Goal: Navigation & Orientation: Find specific page/section

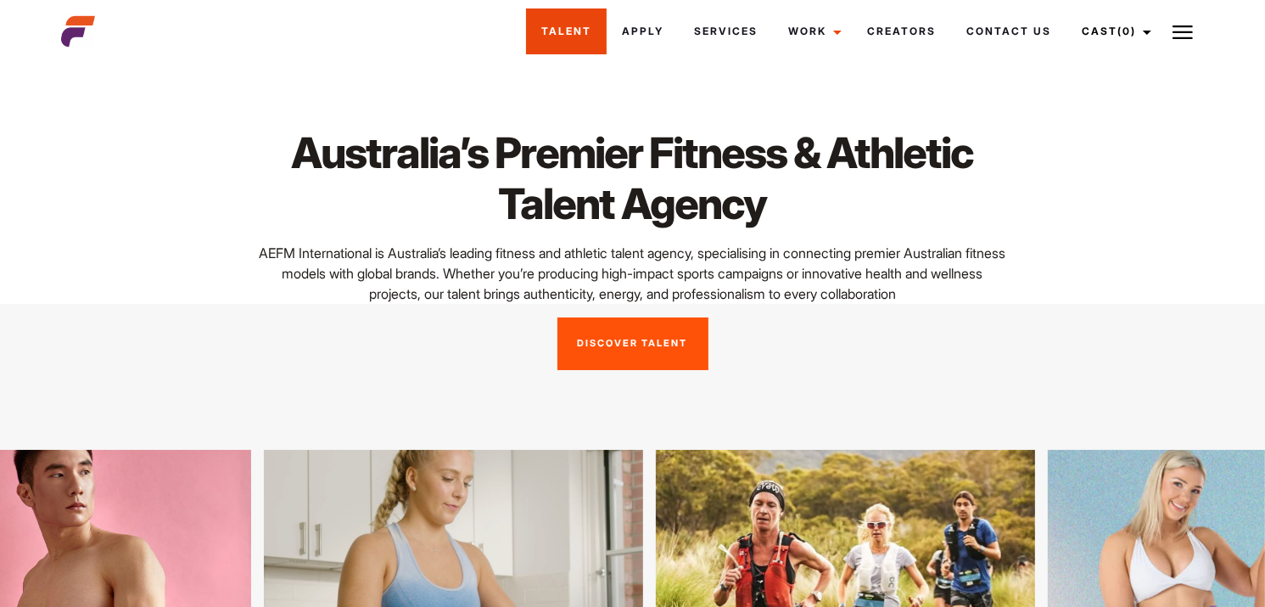
click at [557, 24] on link "Talent" at bounding box center [566, 31] width 81 height 46
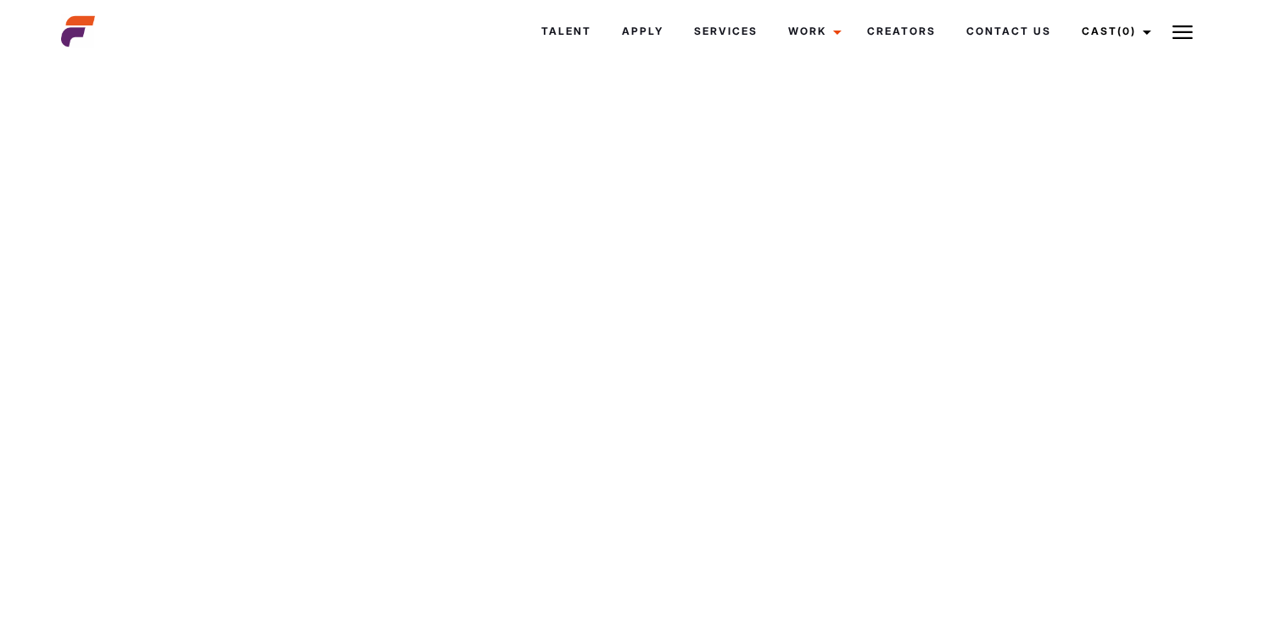
scroll to position [7982, 0]
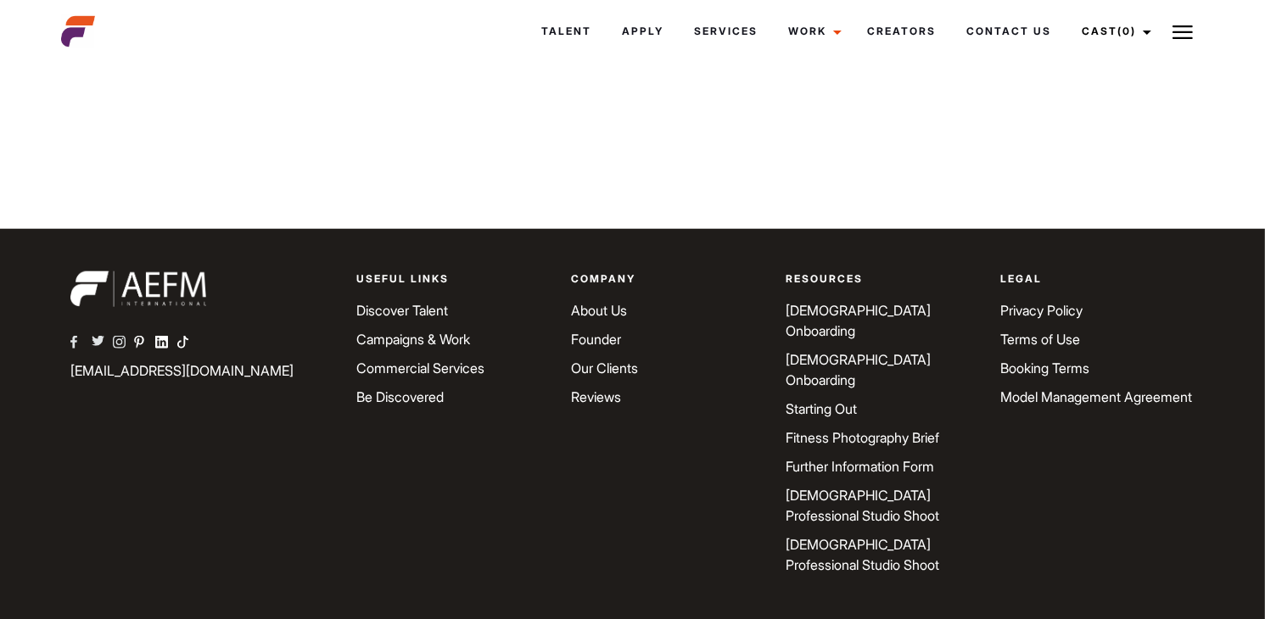
click at [596, 361] on link "Our Clients" at bounding box center [604, 368] width 67 height 17
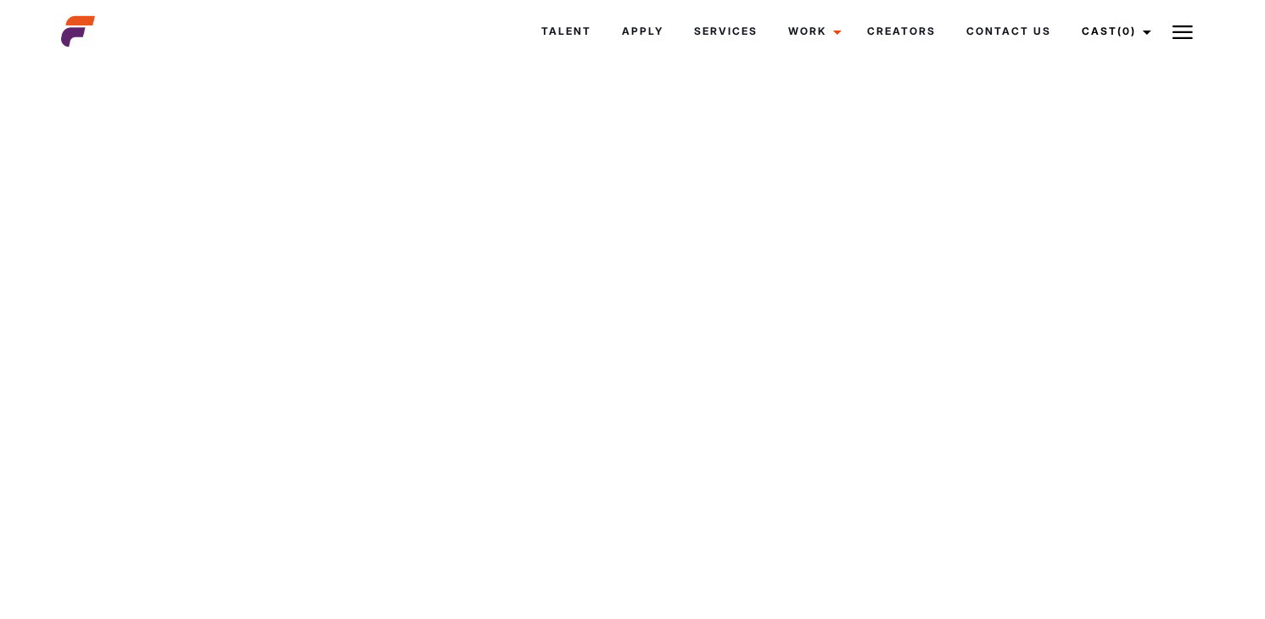
scroll to position [9244, 0]
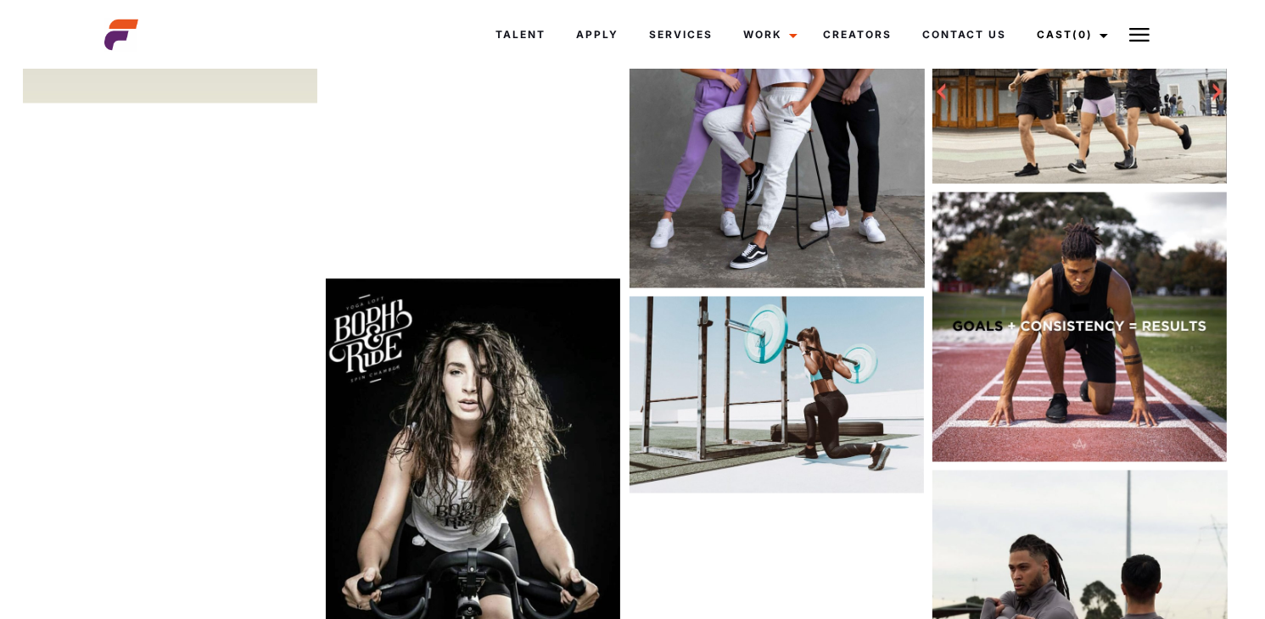
scroll to position [2941, 0]
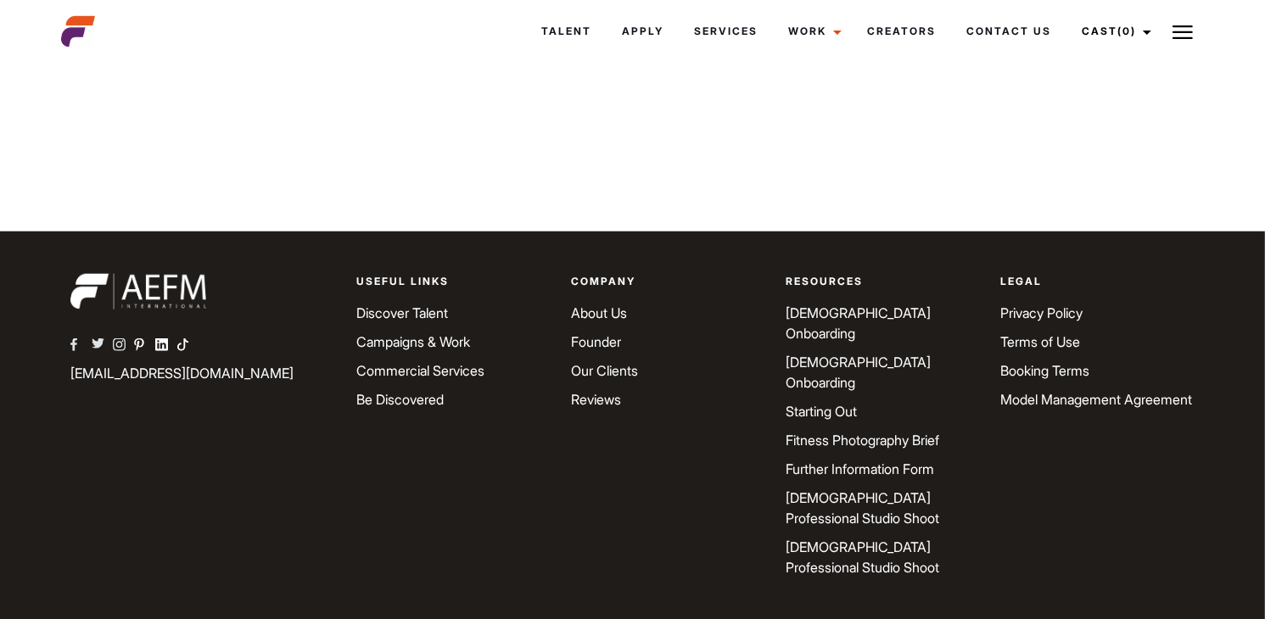
scroll to position [1670, 0]
